Goal: Navigation & Orientation: Find specific page/section

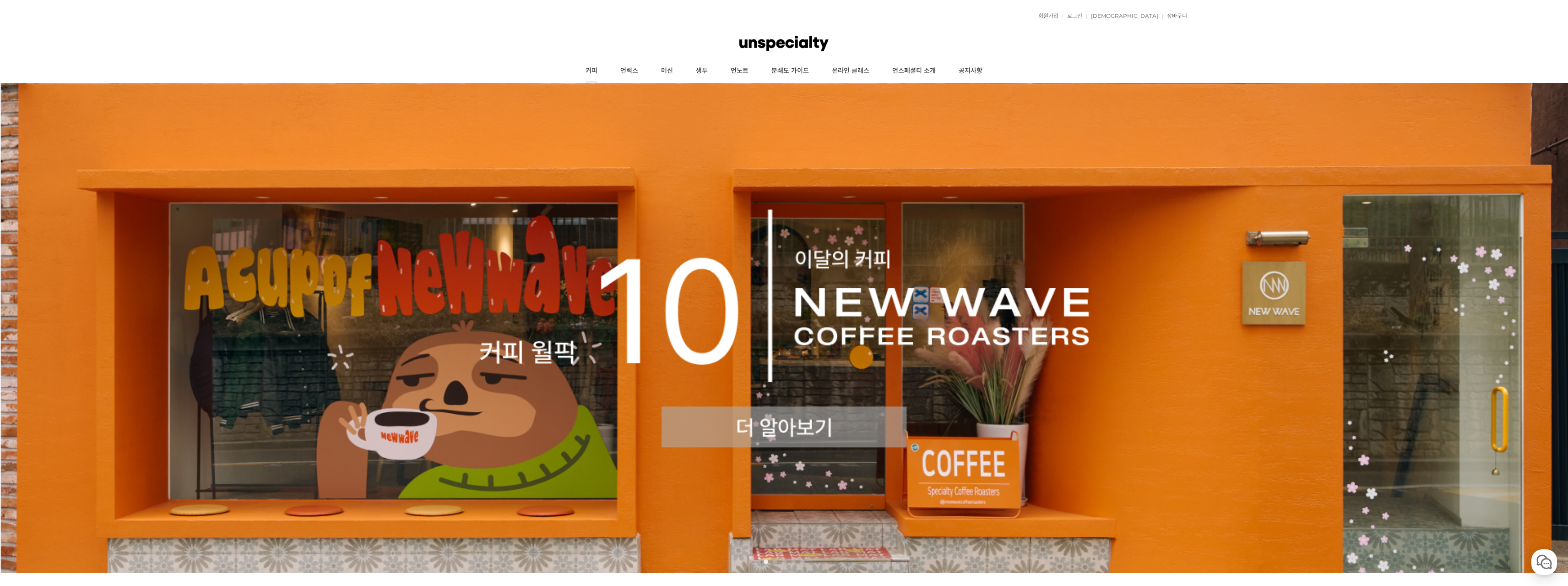
click at [591, 72] on link "커피" at bounding box center [591, 71] width 35 height 23
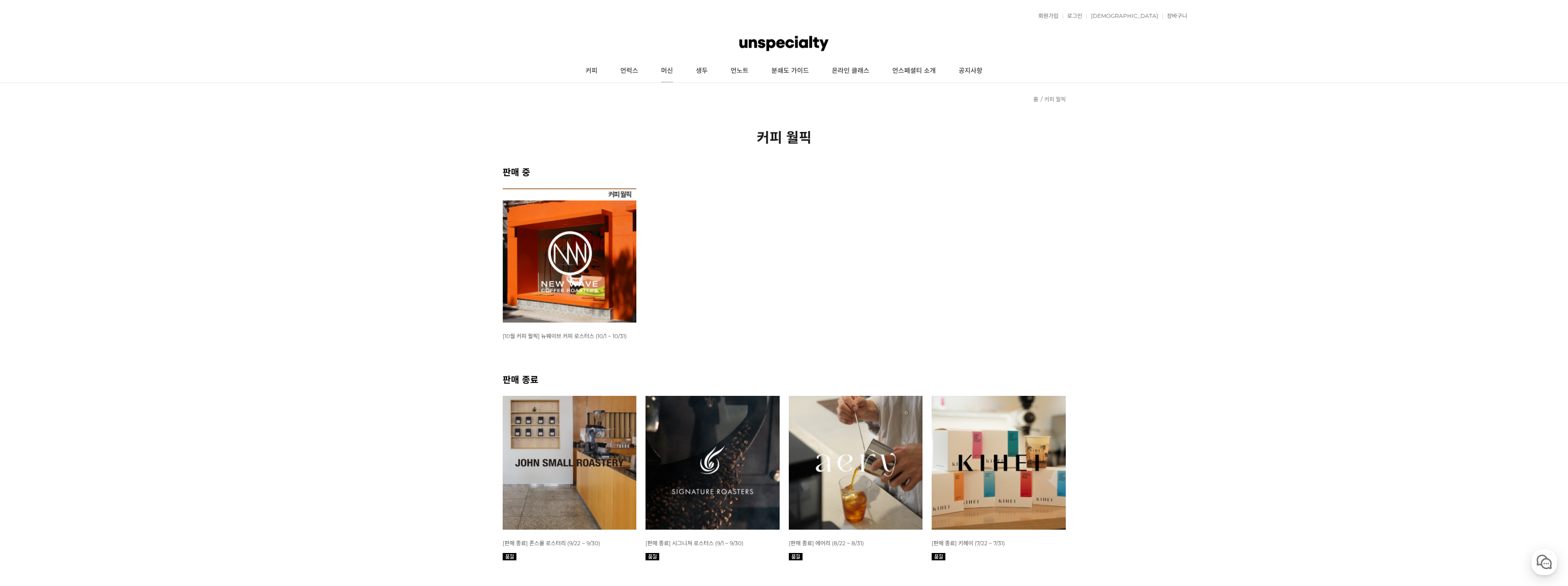
click at [667, 74] on link "머신" at bounding box center [667, 71] width 35 height 23
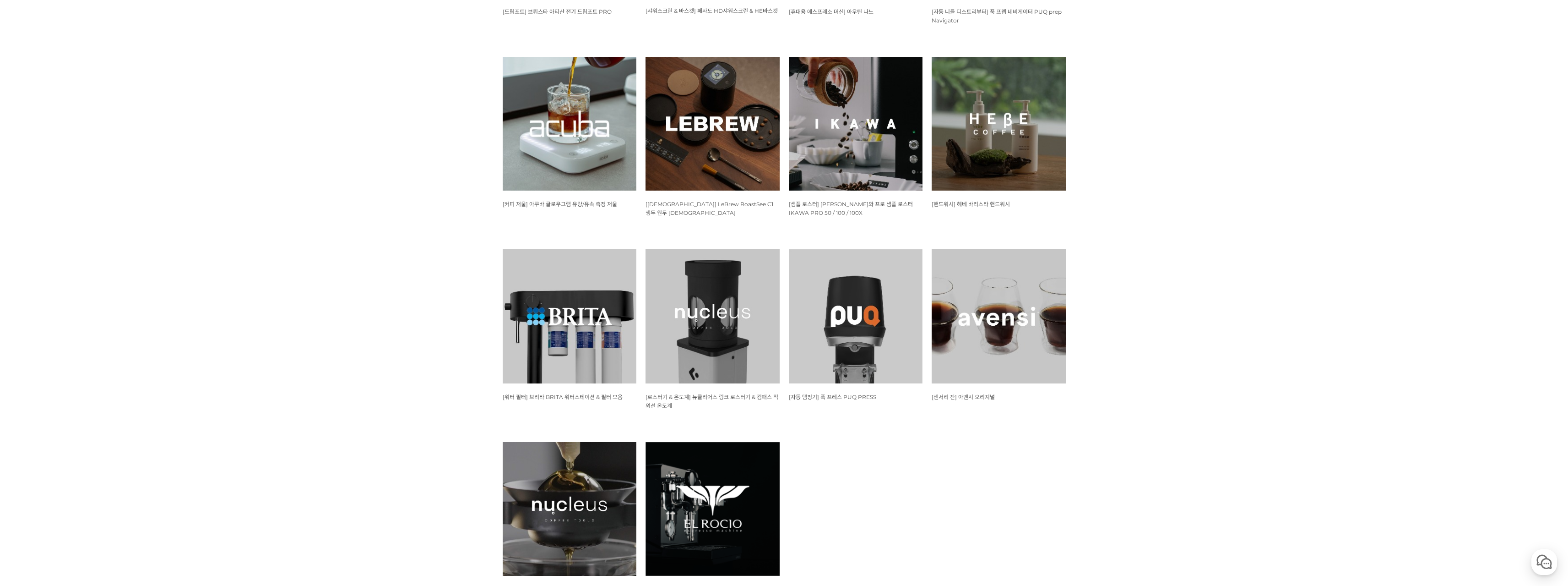
scroll to position [824, 0]
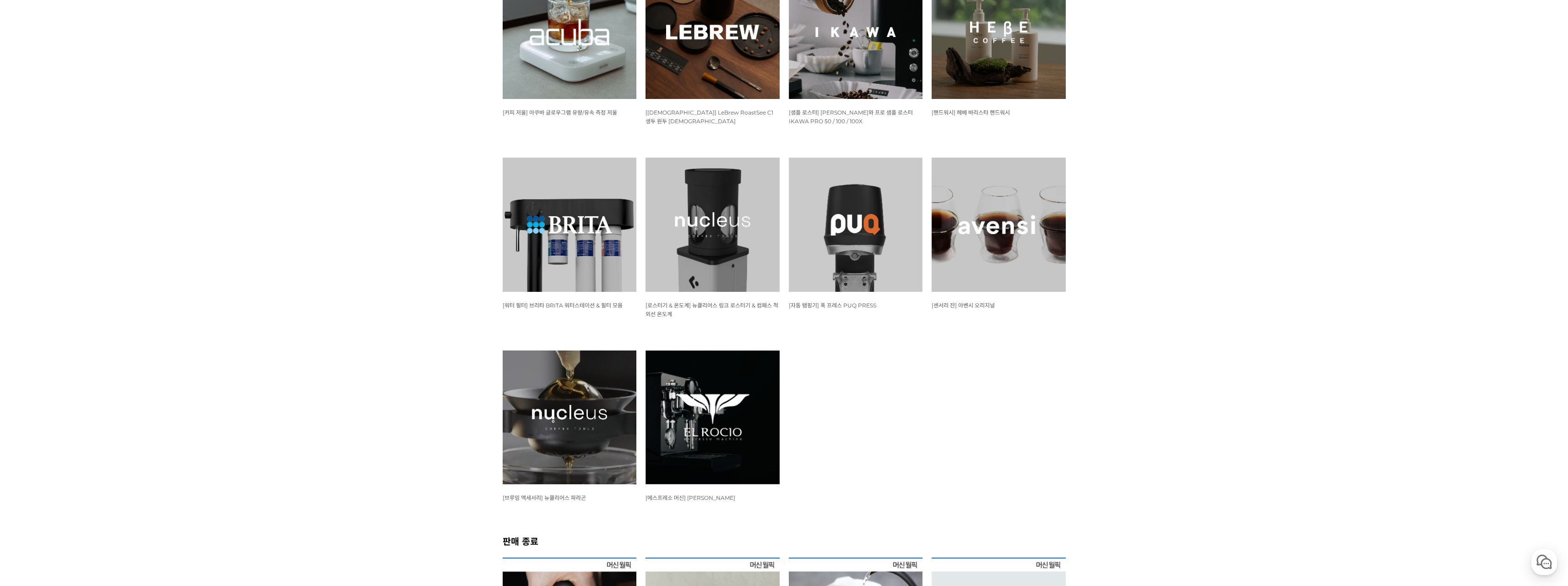
drag, startPoint x: 1559, startPoint y: 1, endPoint x: 1101, endPoint y: 94, distance: 467.3
